Goal: Task Accomplishment & Management: Manage account settings

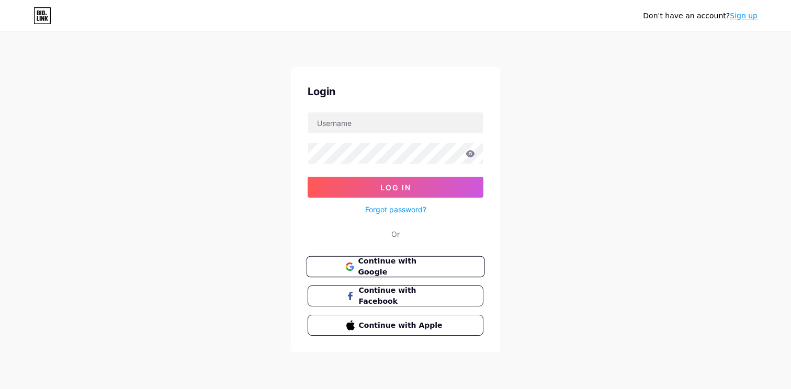
click at [356, 265] on span "Continue with Google" at bounding box center [395, 267] width 100 height 23
click at [357, 262] on span "Continue with Google" at bounding box center [395, 267] width 100 height 23
click at [375, 267] on span "Continue with Google" at bounding box center [401, 267] width 87 height 23
click at [254, 75] on div "Don't have an account? Sign up Login Log In Forgot password? Or Continue with G…" at bounding box center [395, 193] width 791 height 386
click at [753, 16] on link "Sign up" at bounding box center [744, 16] width 28 height 8
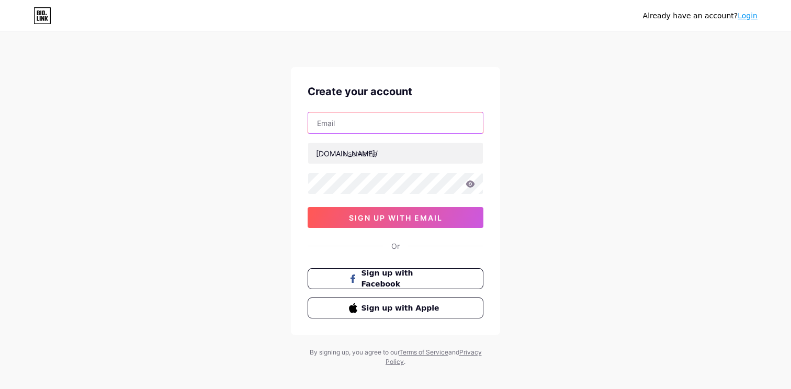
click at [384, 121] on input "text" at bounding box center [395, 123] width 175 height 21
type input "[EMAIL_ADDRESS][DOMAIN_NAME]"
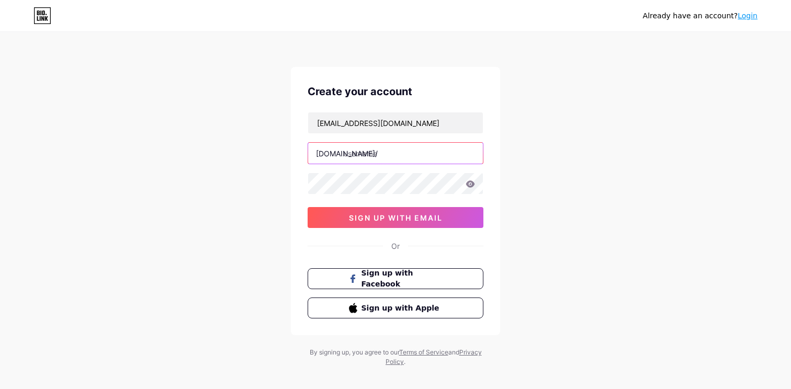
click at [375, 154] on input "text" at bounding box center [395, 153] width 175 height 21
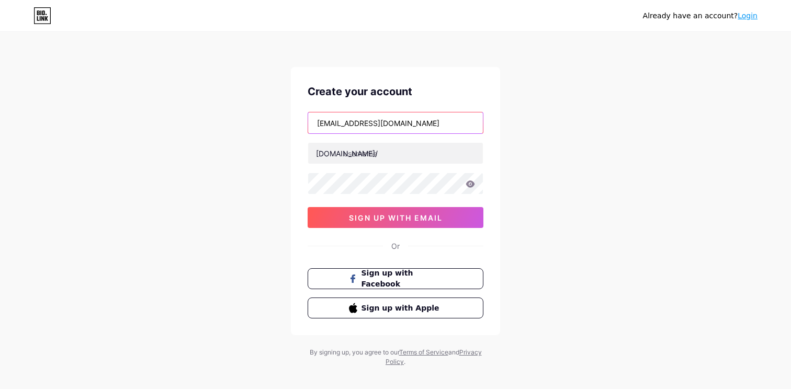
drag, startPoint x: 371, startPoint y: 123, endPoint x: 315, endPoint y: 126, distance: 56.6
click at [315, 126] on input "[EMAIL_ADDRESS][DOMAIN_NAME]" at bounding box center [395, 123] width 175 height 21
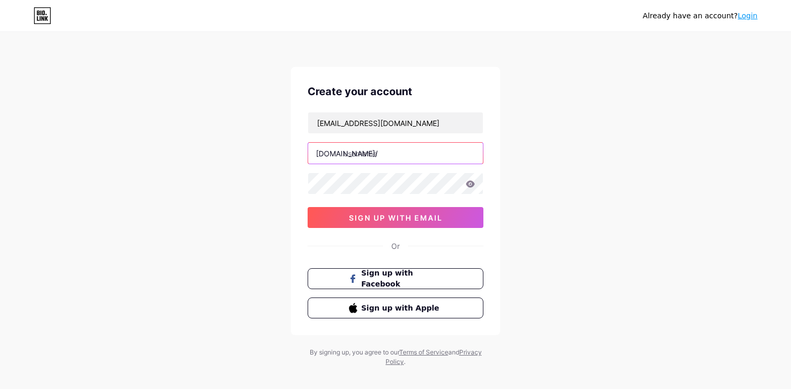
click at [376, 151] on input "text" at bounding box center [395, 153] width 175 height 21
paste input "prasadeightcap"
drag, startPoint x: 410, startPoint y: 153, endPoint x: 337, endPoint y: 151, distance: 73.3
click at [337, 151] on div "[DOMAIN_NAME]/ prasadeightcap" at bounding box center [396, 153] width 176 height 22
type input "prasadeightcap"
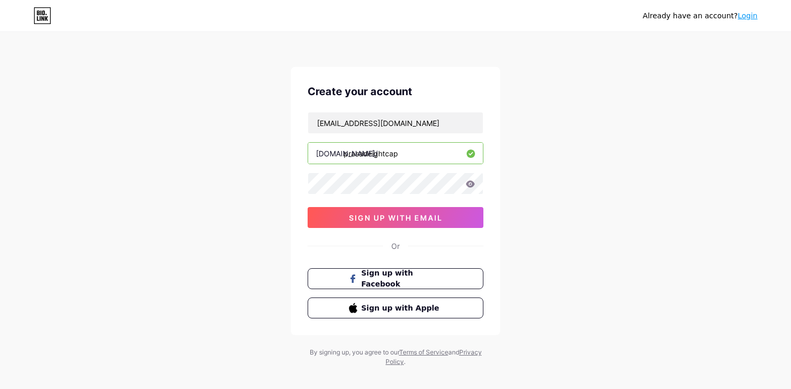
click at [470, 186] on icon at bounding box center [470, 184] width 9 height 7
click at [470, 185] on icon at bounding box center [470, 184] width 9 height 7
click at [383, 220] on span "sign up with email" at bounding box center [396, 218] width 94 height 9
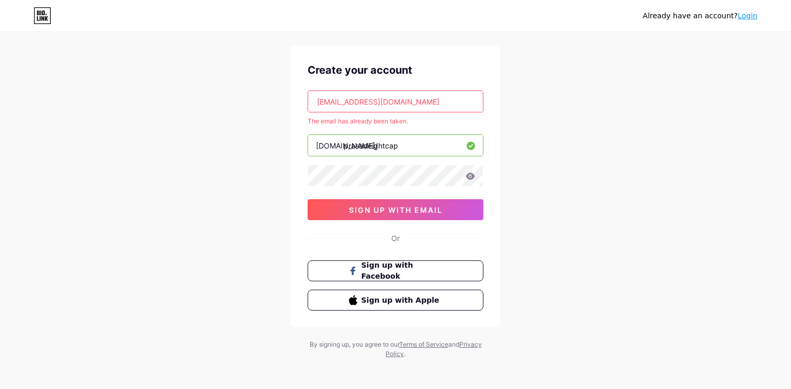
scroll to position [25, 0]
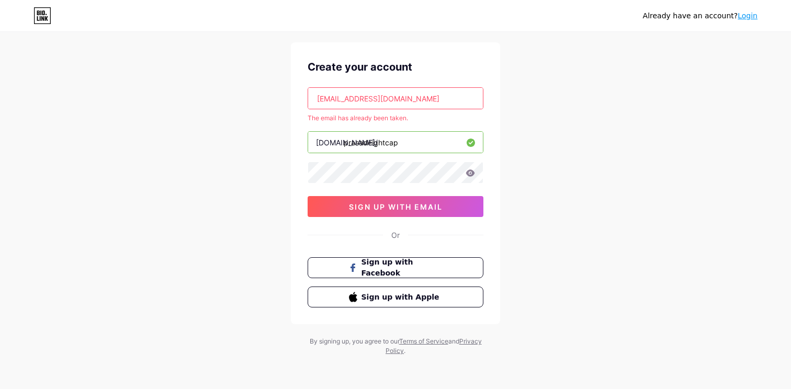
click at [749, 18] on link "Login" at bounding box center [748, 16] width 20 height 8
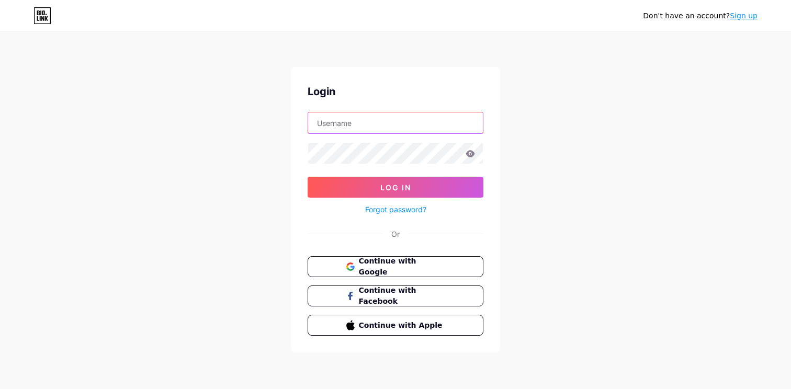
click at [403, 114] on input "text" at bounding box center [395, 123] width 175 height 21
paste input "prasadeightcap"
type input "[EMAIL_ADDRESS][DOMAIN_NAME]"
click at [472, 156] on icon at bounding box center [470, 153] width 9 height 7
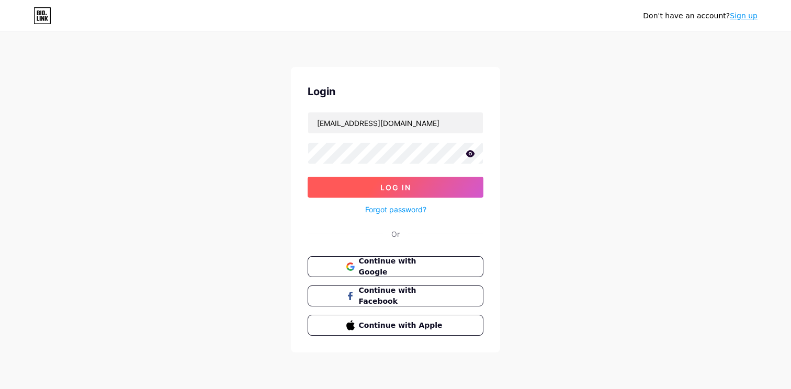
click at [407, 181] on button "Log In" at bounding box center [396, 187] width 176 height 21
